Goal: Navigation & Orientation: Find specific page/section

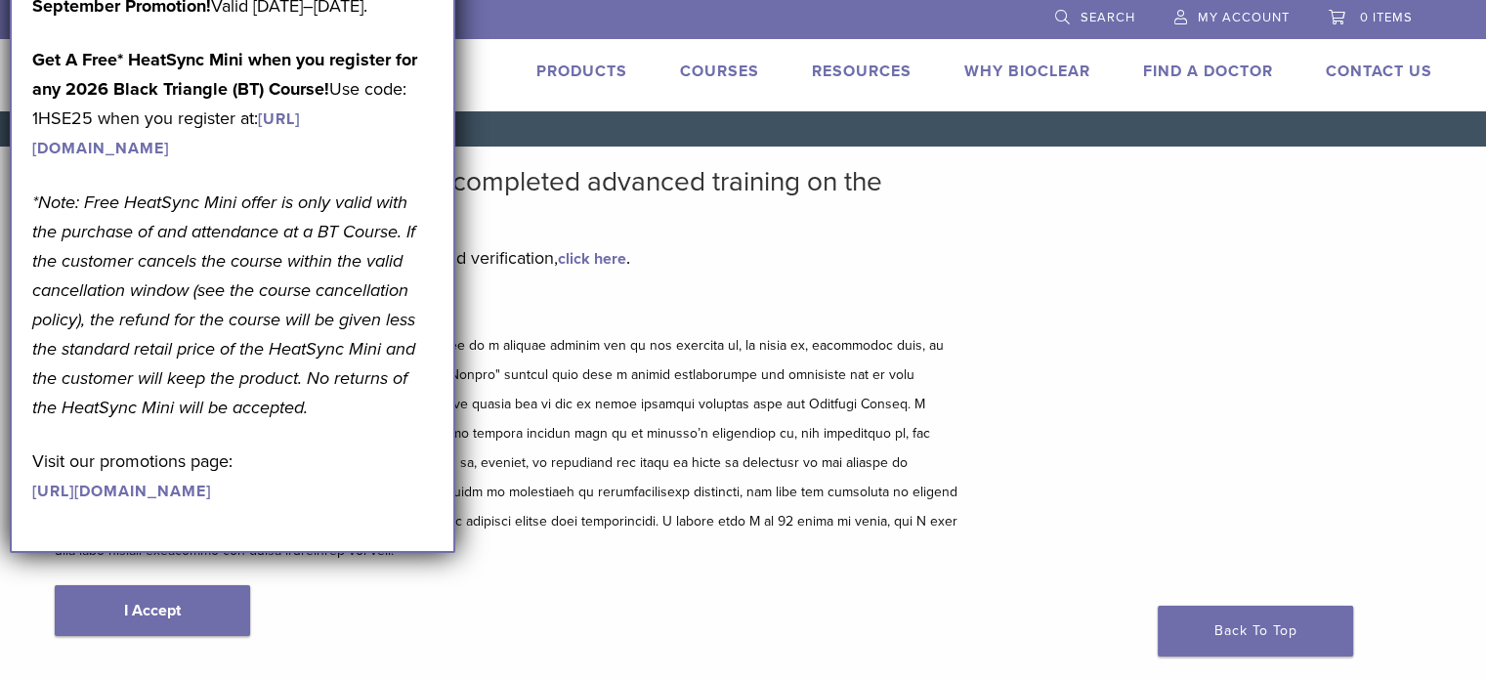
click at [1219, 74] on link "Find A Doctor" at bounding box center [1208, 72] width 130 height 20
click at [637, 380] on p at bounding box center [509, 448] width 909 height 235
click at [661, 444] on p at bounding box center [509, 448] width 909 height 235
click at [329, 553] on div "September Promotion! Valid September 1–30, 2025. Get A Free* HeatSync Mini when…" at bounding box center [233, 261] width 446 height 584
click at [1226, 73] on link "Find A Doctor" at bounding box center [1208, 72] width 130 height 20
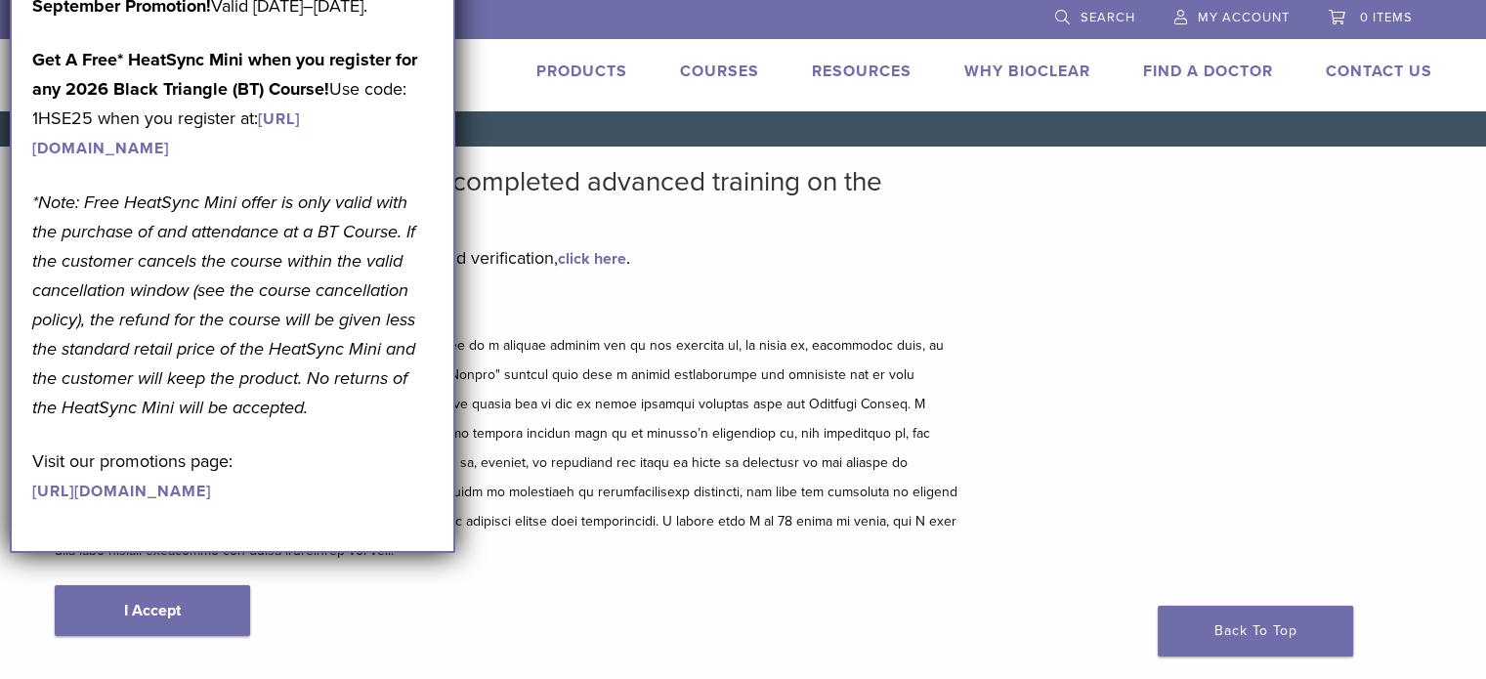
click at [177, 290] on em "*Note: Free HeatSync Mini offer is only valid with the purchase of and attendan…" at bounding box center [223, 305] width 383 height 227
drag, startPoint x: 206, startPoint y: 47, endPoint x: 206, endPoint y: 25, distance: 21.5
click at [207, 21] on p "September Promotion! Valid September 1–30, 2025." at bounding box center [232, 5] width 401 height 29
click at [300, 505] on div "September Promotion! Valid [DATE]–[DATE]. Get A Free* HeatSync Mini when you re…" at bounding box center [232, 248] width 401 height 514
click at [554, 546] on div "Disclaimer and Release of Liability I Accept" at bounding box center [509, 487] width 909 height 378
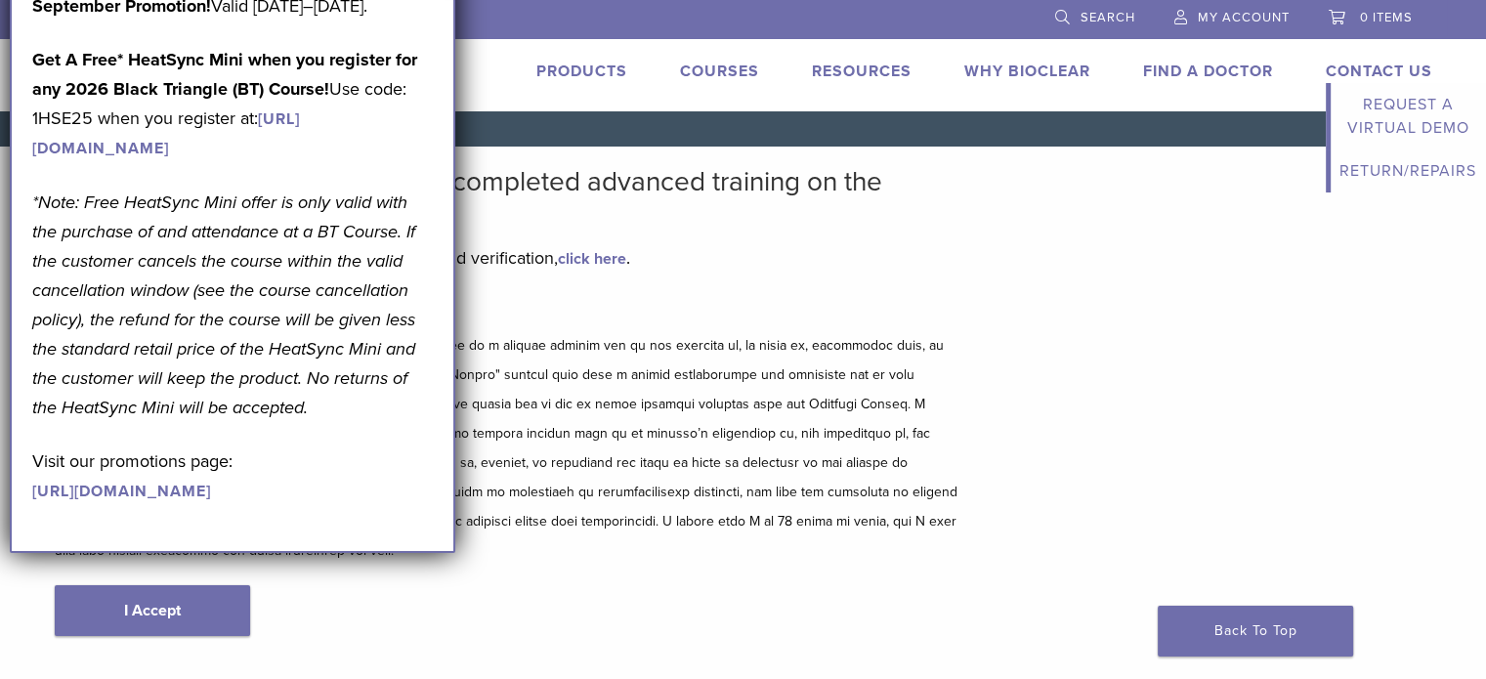
click at [1366, 74] on link "Contact Us" at bounding box center [1379, 72] width 107 height 20
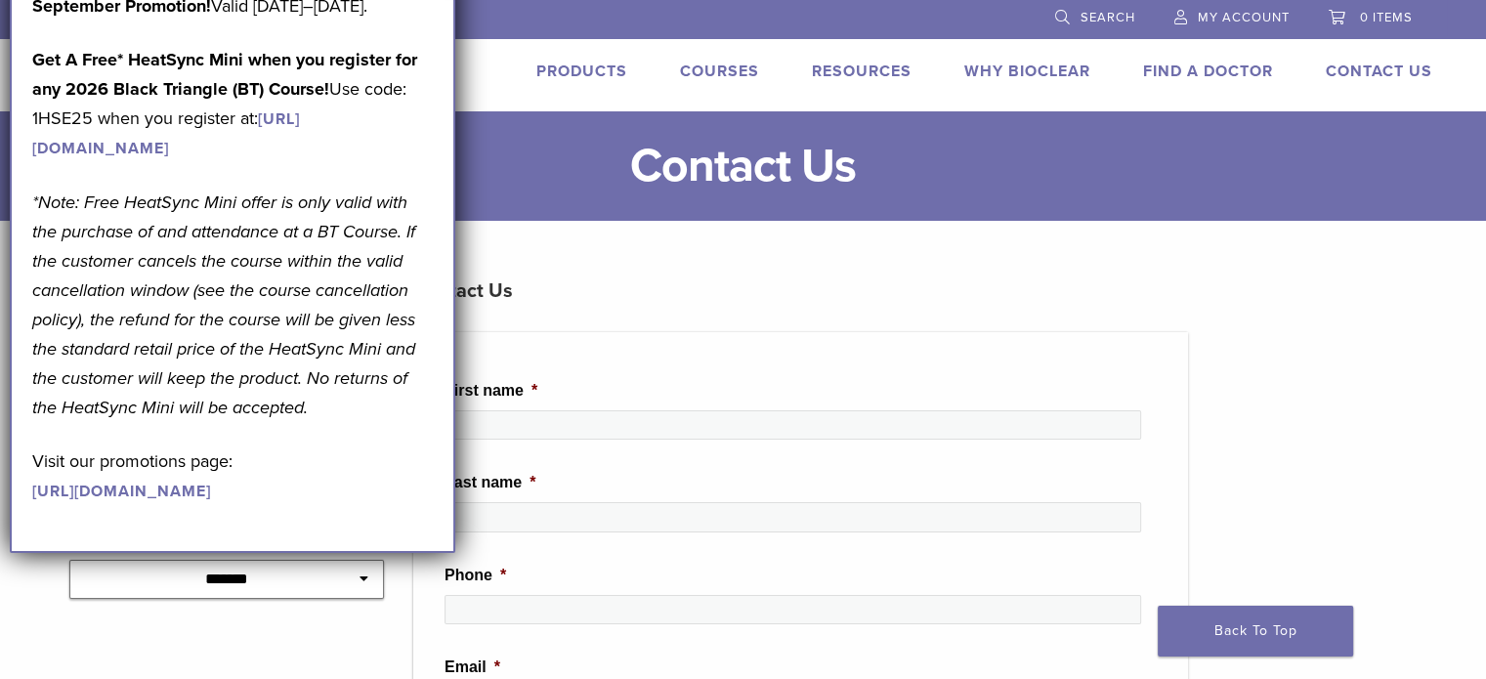
click at [1163, 72] on link "Find A Doctor" at bounding box center [1208, 72] width 130 height 20
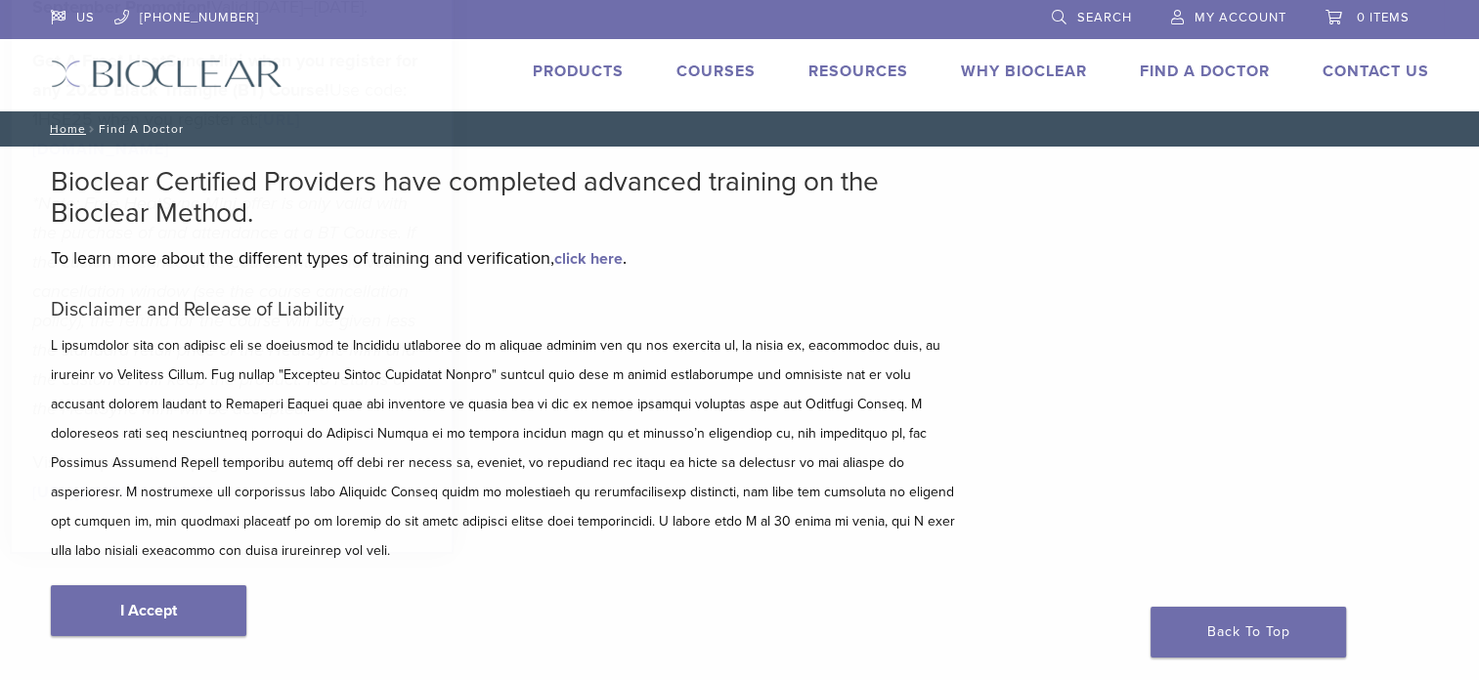
click at [164, 502] on link "[URL][DOMAIN_NAME]" at bounding box center [121, 493] width 179 height 20
